Goal: Task Accomplishment & Management: Complete application form

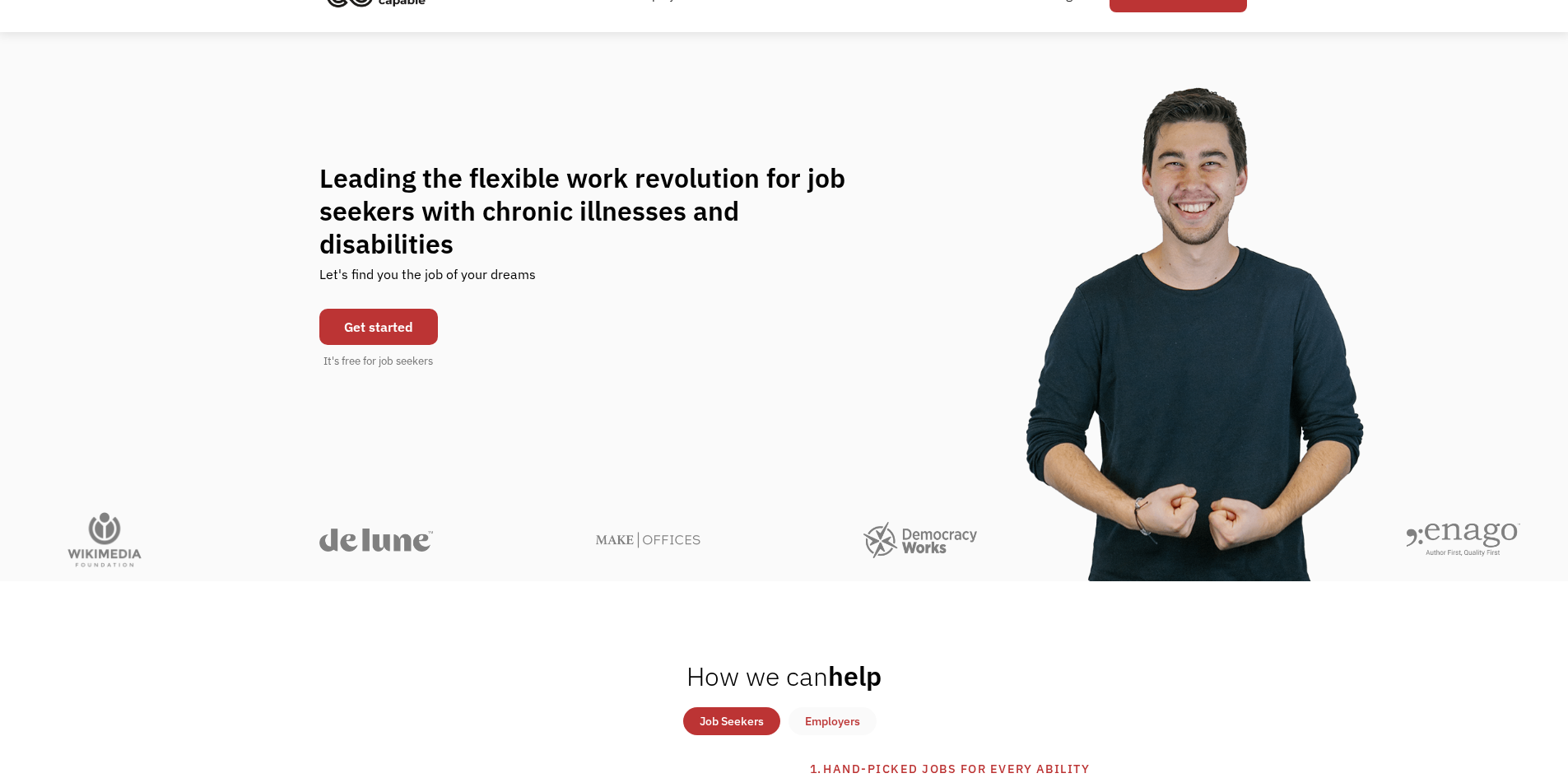
scroll to position [83, 0]
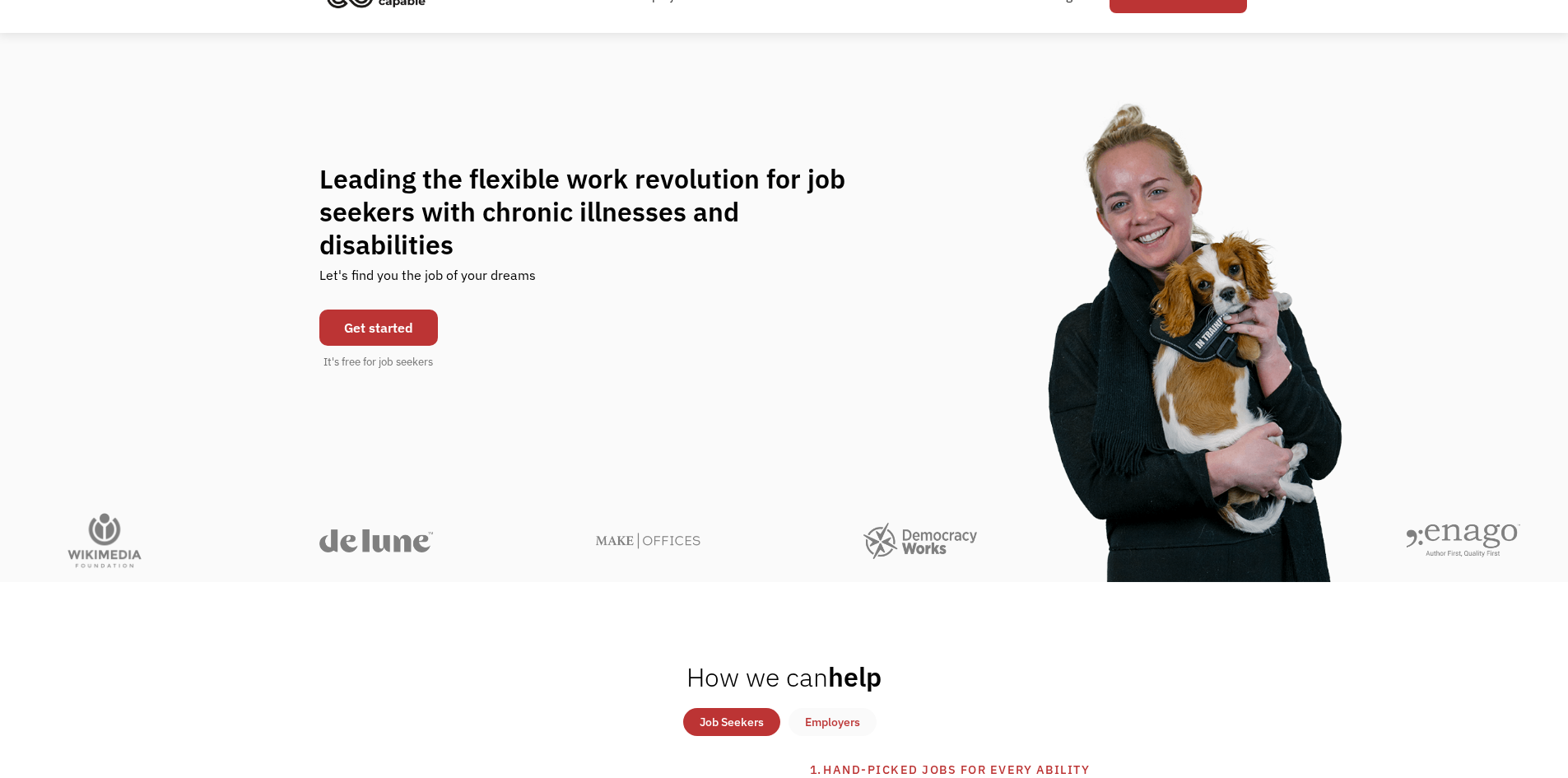
click at [426, 311] on link "Get started" at bounding box center [379, 328] width 119 height 36
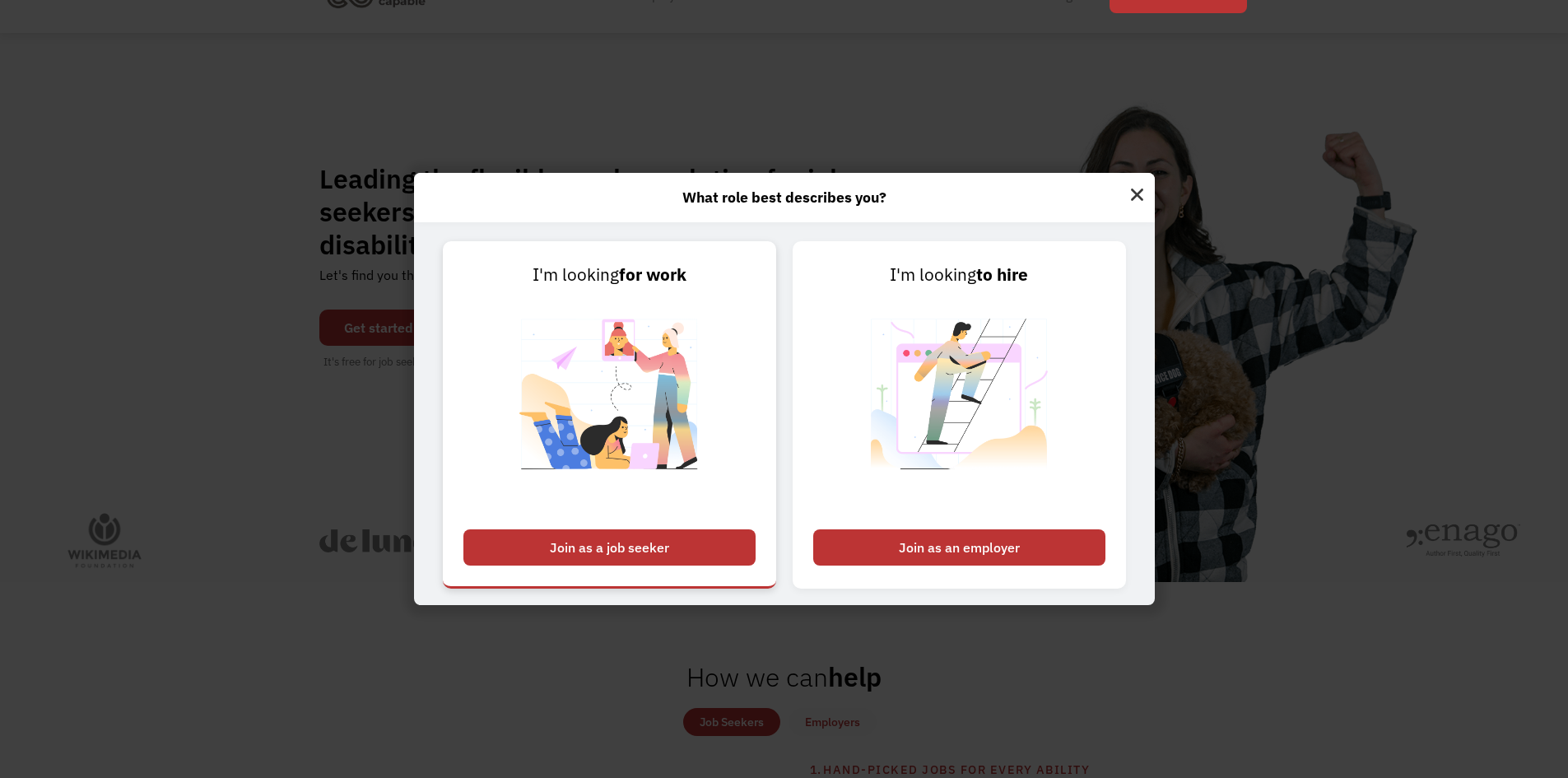
click at [607, 530] on div "Join as a job seeker" at bounding box center [610, 548] width 292 height 36
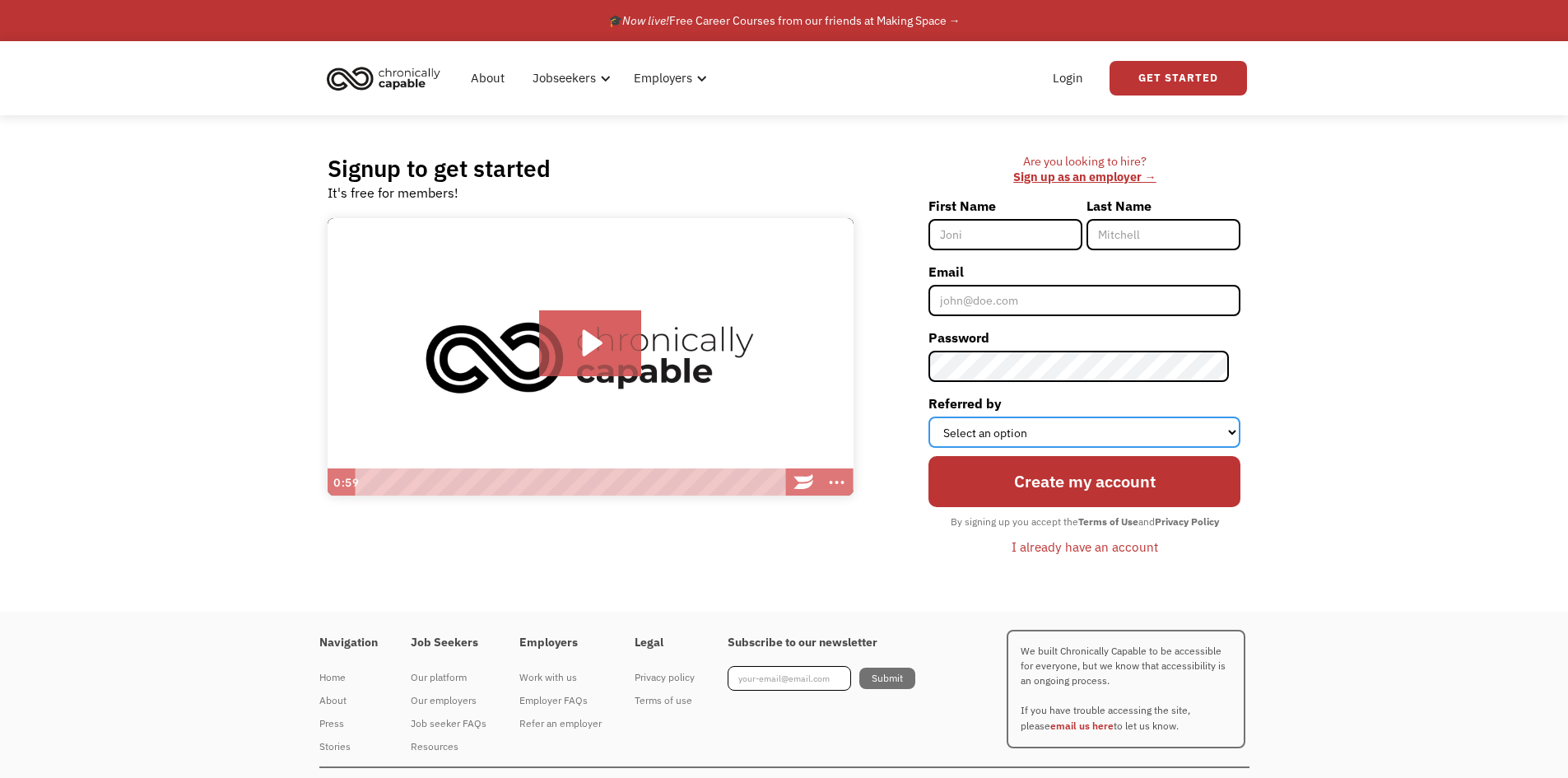
click at [1064, 423] on select "Select an option Instagram Facebook Twitter Search Engine News Article Word of …" at bounding box center [1085, 433] width 312 height 32
